Goal: Complete application form: Complete application form

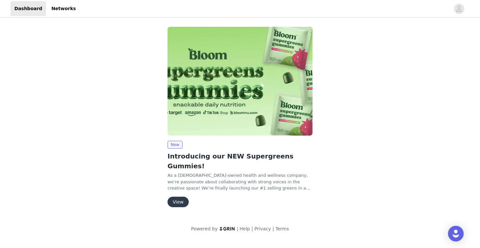
click at [175, 197] on button "View" at bounding box center [178, 202] width 21 height 10
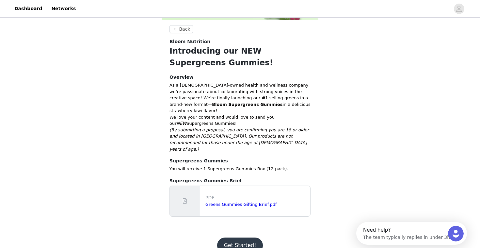
click at [230, 238] on button "Get Started!" at bounding box center [239, 246] width 45 height 16
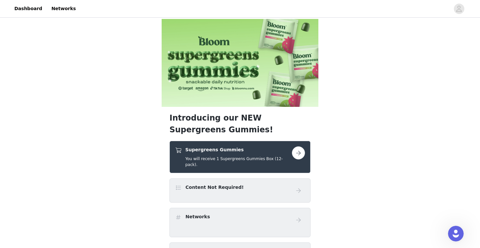
click at [298, 153] on button "button" at bounding box center [298, 152] width 13 height 13
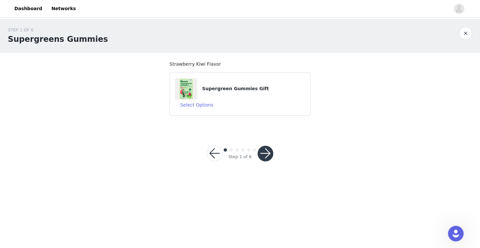
click at [268, 151] on button "button" at bounding box center [266, 154] width 16 height 16
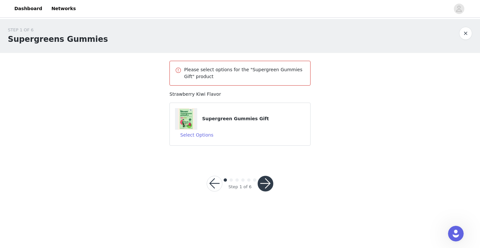
click at [261, 114] on div "Supergreen Gummies Gift" at bounding box center [240, 119] width 130 height 22
click at [250, 122] on h4 "Supergreen Gummies Gift" at bounding box center [253, 118] width 103 height 7
click at [201, 138] on button "Select Options" at bounding box center [197, 135] width 44 height 10
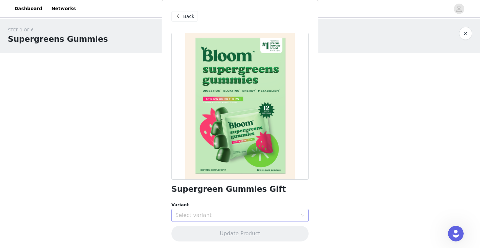
click at [199, 216] on div "Select variant" at bounding box center [237, 215] width 122 height 7
click at [197, 229] on li "Strawberry Kiwi" at bounding box center [240, 230] width 137 height 10
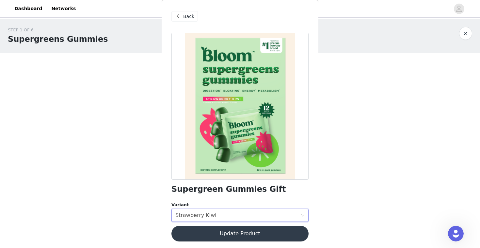
click at [208, 237] on button "Update Product" at bounding box center [240, 234] width 137 height 16
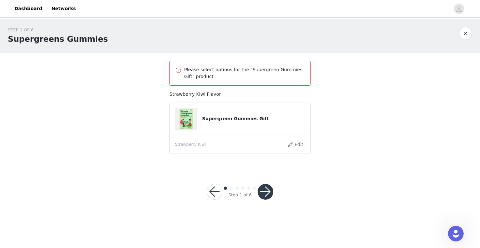
click at [267, 193] on button "button" at bounding box center [266, 192] width 16 height 16
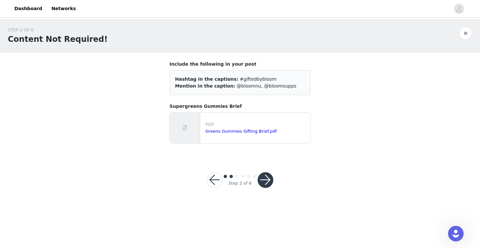
click at [269, 182] on button "button" at bounding box center [266, 180] width 16 height 16
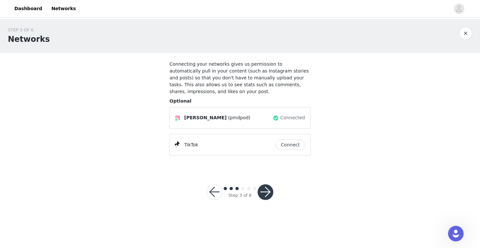
click at [294, 142] on button "Connect" at bounding box center [290, 145] width 29 height 10
click at [270, 193] on button "button" at bounding box center [266, 192] width 16 height 16
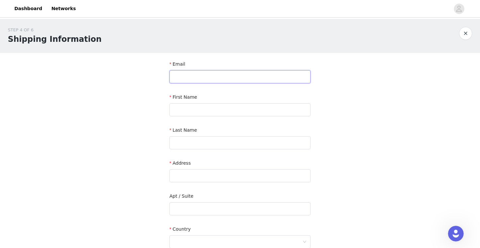
click at [222, 80] on input "text" at bounding box center [240, 76] width 141 height 13
type input "[EMAIL_ADDRESS][DOMAIN_NAME]"
type input "[PERSON_NAME]"
type input "[STREET_ADDRESS]"
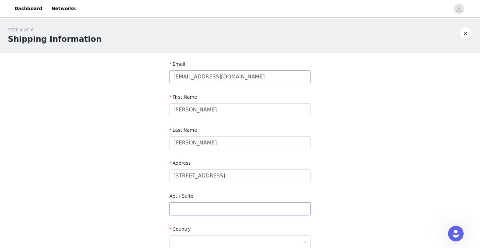
type input "Unit 6"
type input "[GEOGRAPHIC_DATA]"
type input "90048"
type input "3104982446"
click at [209, 176] on input "[STREET_ADDRESS]" at bounding box center [240, 175] width 141 height 13
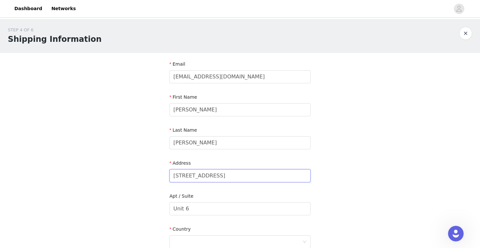
type input "[STREET_ADDRESS]"
click at [130, 171] on div "STEP 4 OF 6 Shipping Information Email [EMAIL_ADDRESS][DOMAIN_NAME] First Name …" at bounding box center [240, 192] width 480 height 347
click at [176, 206] on input "Unit 6" at bounding box center [240, 208] width 141 height 13
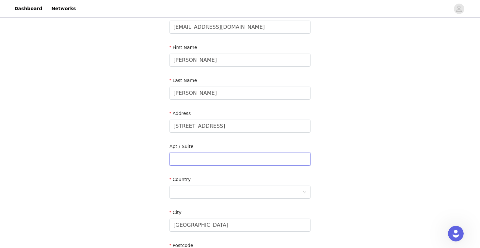
scroll to position [61, 0]
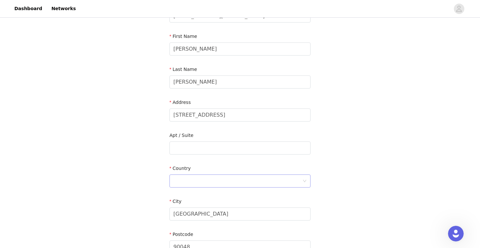
click at [185, 180] on div at bounding box center [238, 181] width 129 height 12
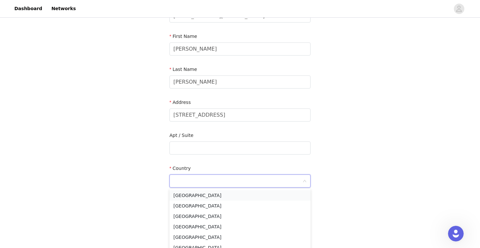
click at [197, 196] on li "[GEOGRAPHIC_DATA]" at bounding box center [240, 195] width 141 height 10
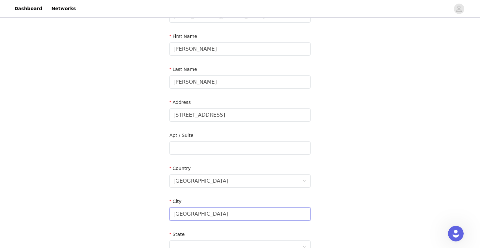
click at [183, 217] on input "[GEOGRAPHIC_DATA]" at bounding box center [240, 214] width 141 height 13
type input "[PERSON_NAME][GEOGRAPHIC_DATA]"
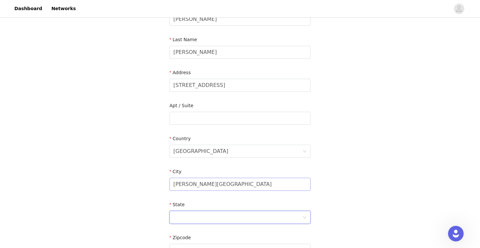
scroll to position [123, 0]
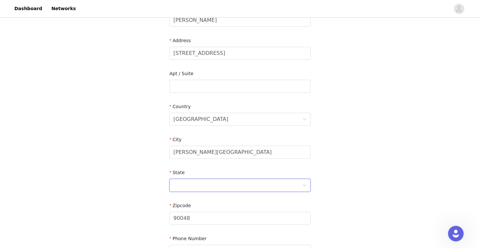
click at [188, 188] on div at bounding box center [238, 185] width 129 height 12
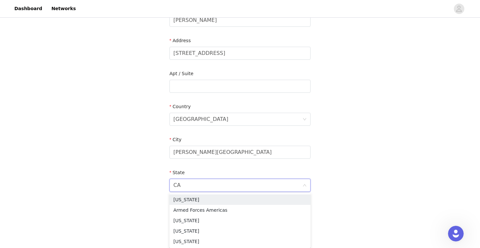
click at [94, 221] on div "STEP 4 OF 6 Shipping Information Email [EMAIL_ADDRESS][DOMAIN_NAME] First Name …" at bounding box center [240, 86] width 480 height 380
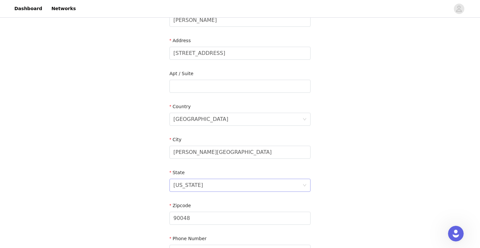
click at [201, 184] on div "[US_STATE]" at bounding box center [189, 185] width 30 height 12
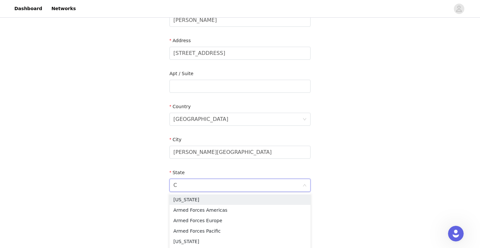
type input "CA"
click at [189, 221] on li "[US_STATE]" at bounding box center [240, 220] width 141 height 10
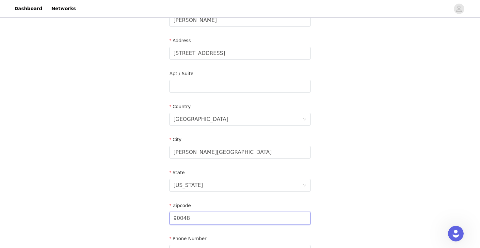
click at [193, 218] on input "90048" at bounding box center [240, 218] width 141 height 13
type input "90210"
click at [141, 206] on div "STEP 4 OF 6 Shipping Information Email [EMAIL_ADDRESS][DOMAIN_NAME] First Name …" at bounding box center [240, 86] width 480 height 380
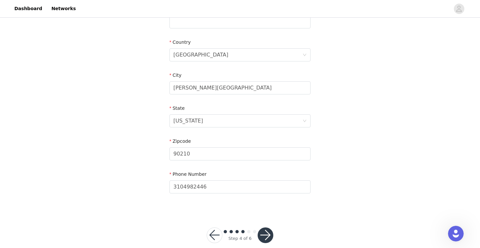
scroll to position [197, 0]
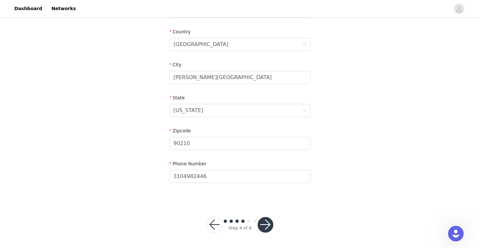
click at [269, 228] on button "button" at bounding box center [266, 225] width 16 height 16
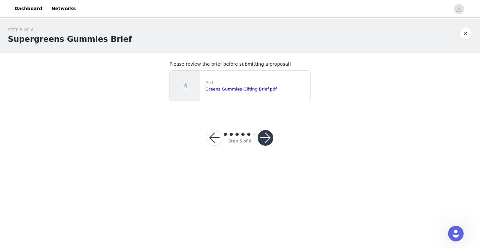
click at [265, 136] on button "button" at bounding box center [266, 138] width 16 height 16
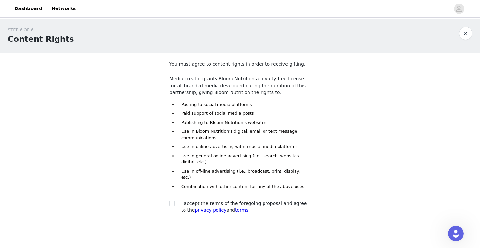
scroll to position [25, 0]
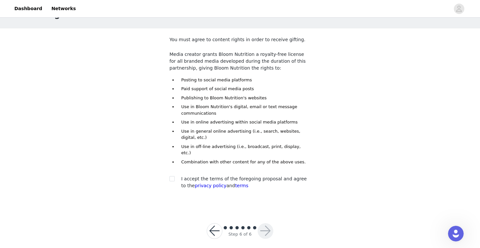
click at [169, 170] on section "You must agree to content rights in order to receive gifting. Media creator gra…" at bounding box center [240, 117] width 157 height 179
click at [174, 176] on input "checkbox" at bounding box center [172, 178] width 5 height 5
checkbox input "true"
click at [268, 224] on button "button" at bounding box center [266, 231] width 16 height 16
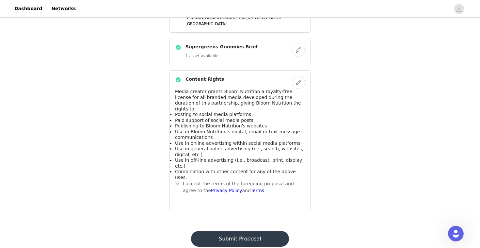
click at [262, 231] on button "Submit Proposal" at bounding box center [240, 239] width 98 height 16
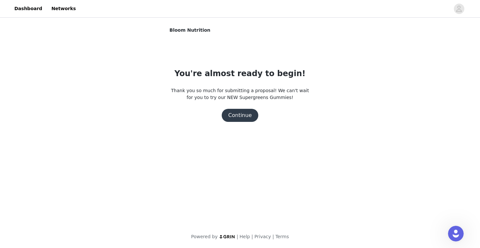
click at [246, 117] on button "Continue" at bounding box center [240, 115] width 37 height 13
